Goal: Task Accomplishment & Management: Manage account settings

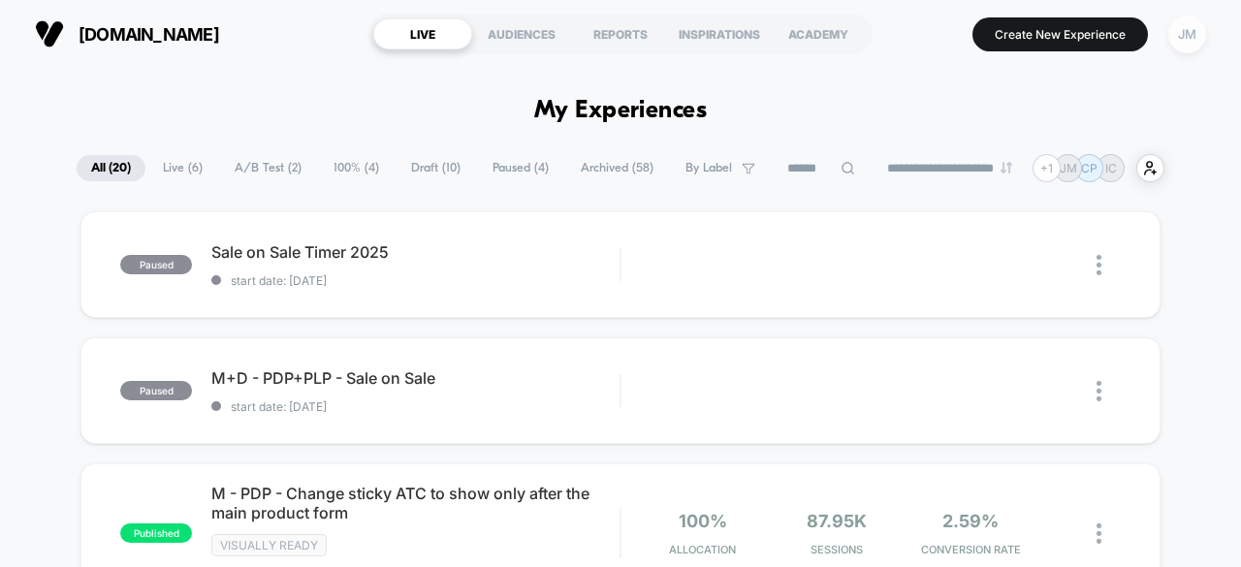
click at [1186, 26] on div "JM" at bounding box center [1187, 35] width 38 height 38
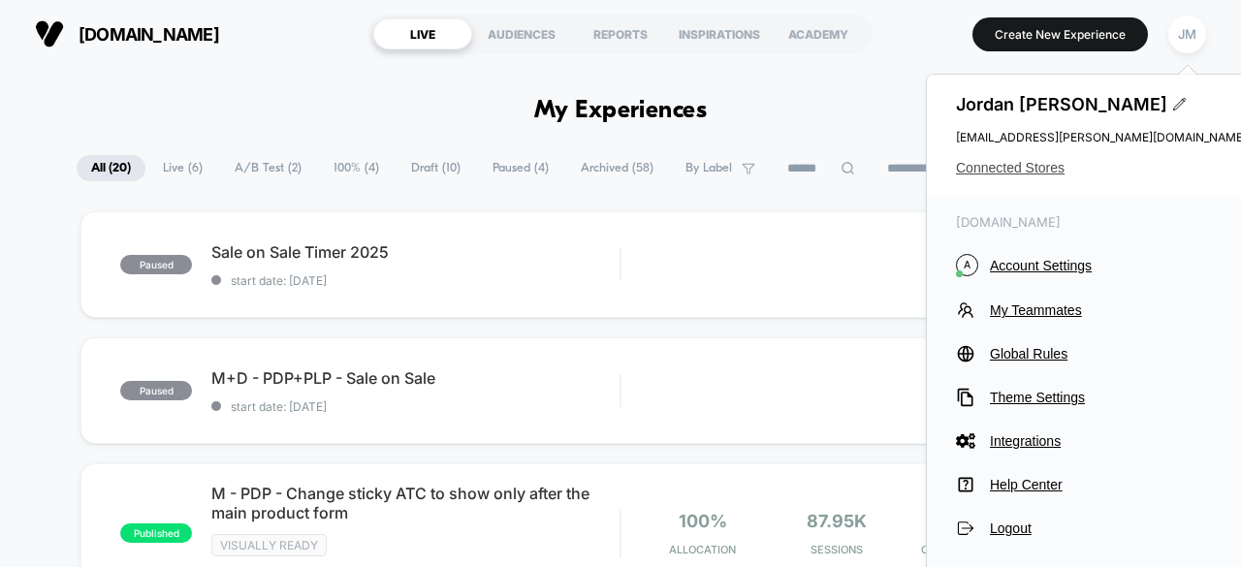
click at [994, 170] on span "Connected Stores" at bounding box center [1101, 168] width 291 height 16
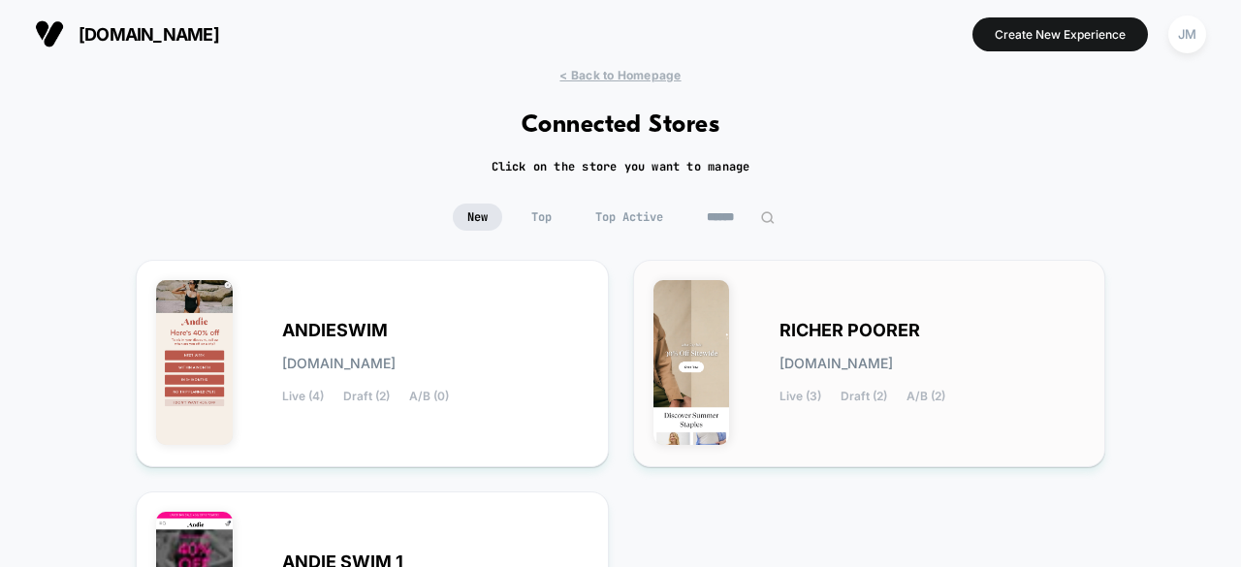
click at [811, 279] on div "RICHER POORER [DOMAIN_NAME] Live (3) Draft (2) A/B (2)" at bounding box center [869, 363] width 473 height 207
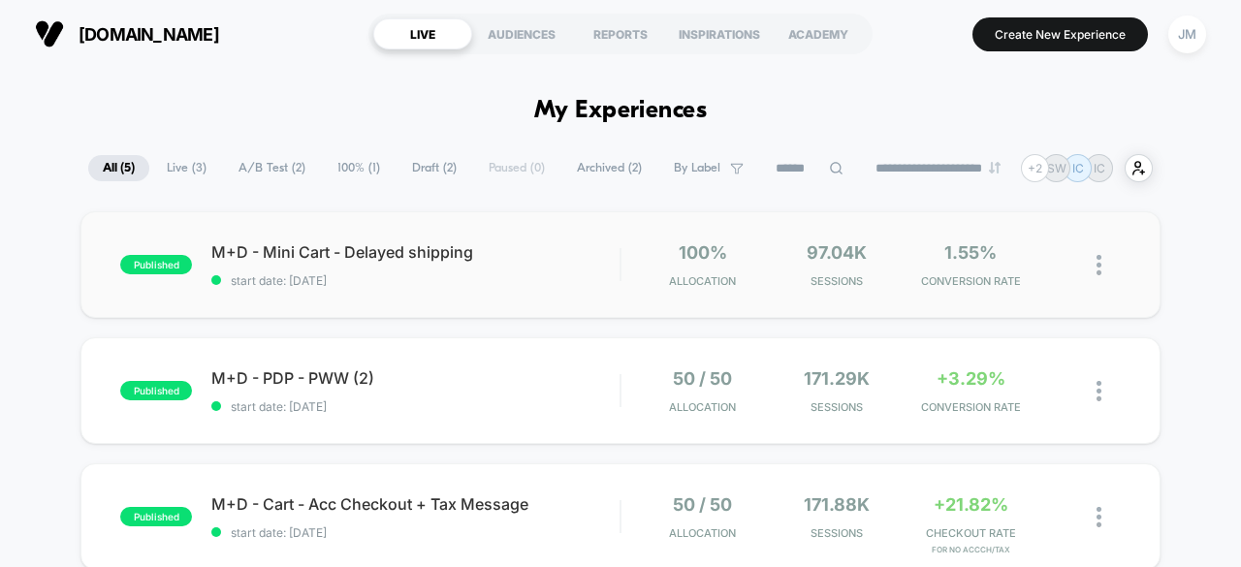
click at [1098, 261] on img at bounding box center [1099, 265] width 5 height 20
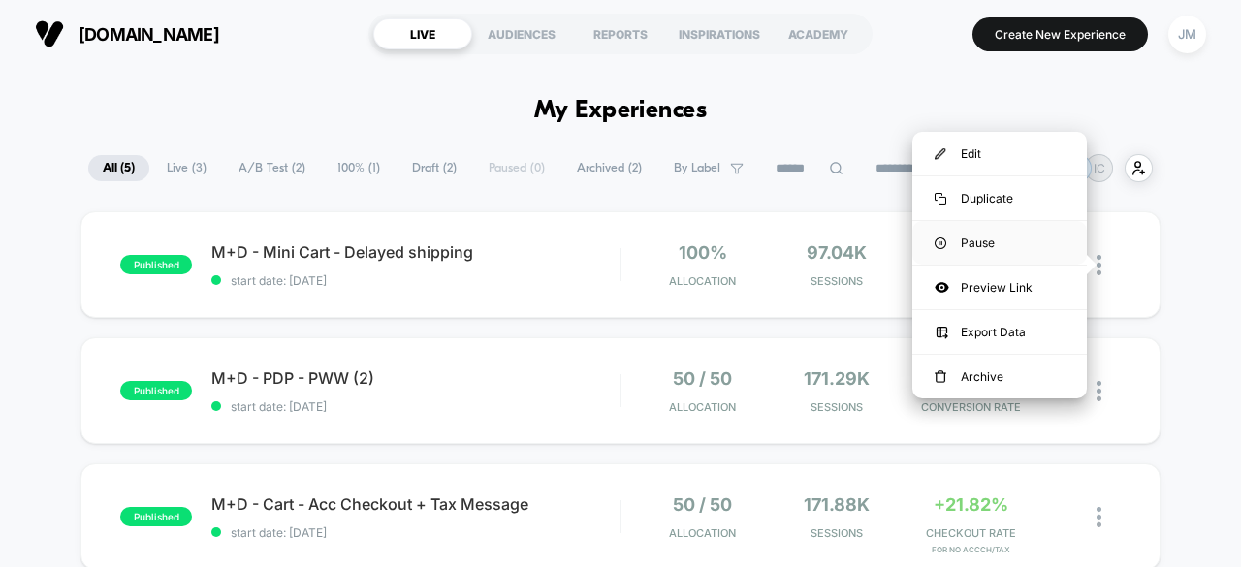
click at [978, 245] on div "Pause" at bounding box center [999, 243] width 175 height 44
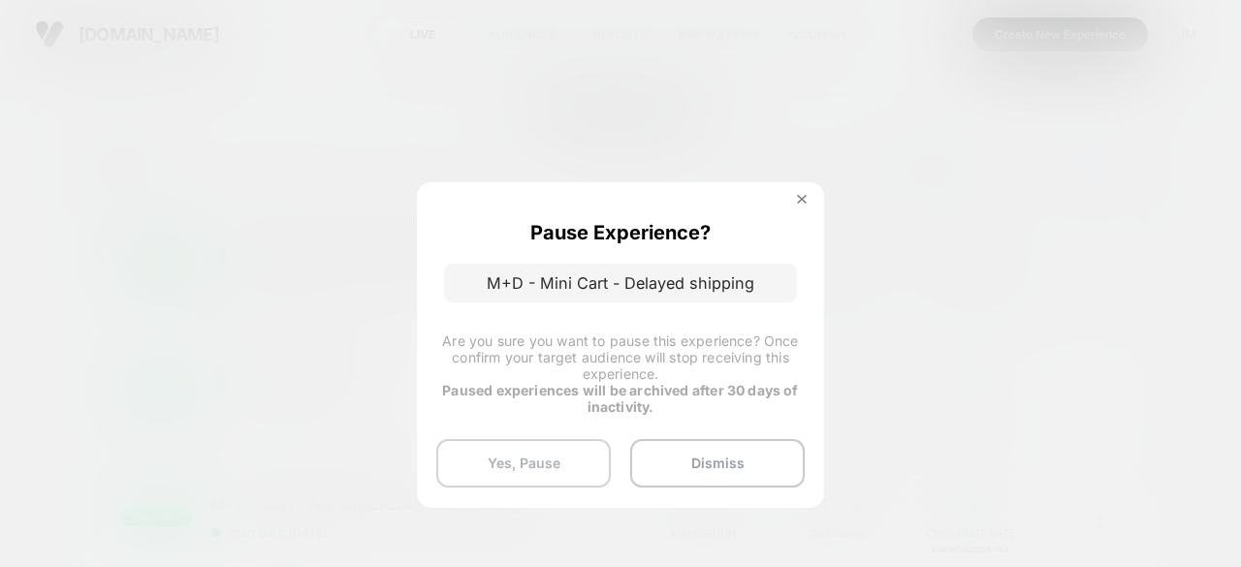
click at [473, 465] on button "Yes, Pause" at bounding box center [523, 463] width 175 height 48
